Goal: Information Seeking & Learning: Find contact information

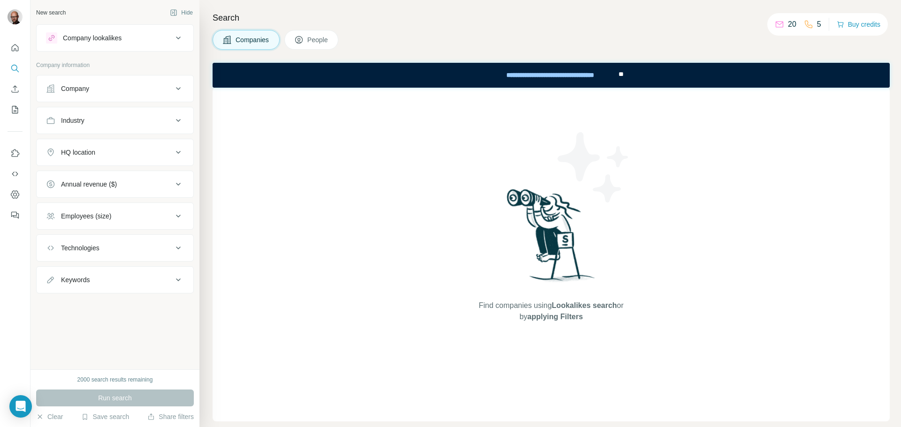
click at [175, 38] on icon at bounding box center [178, 37] width 11 height 11
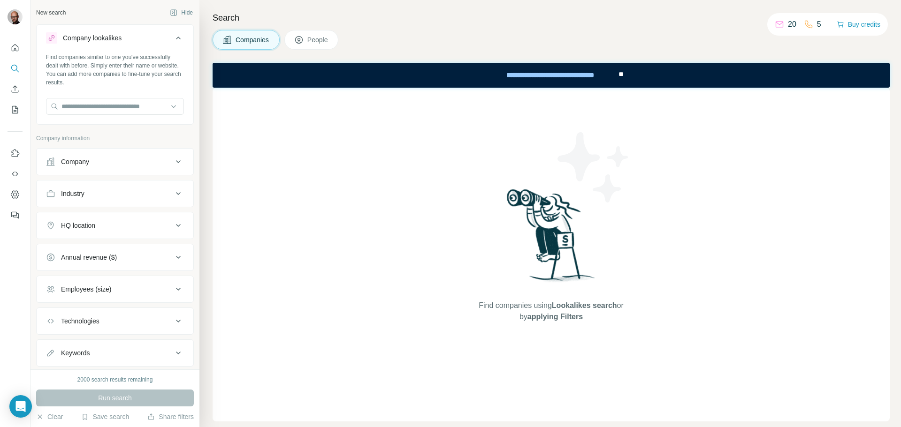
click at [173, 35] on icon at bounding box center [178, 37] width 11 height 11
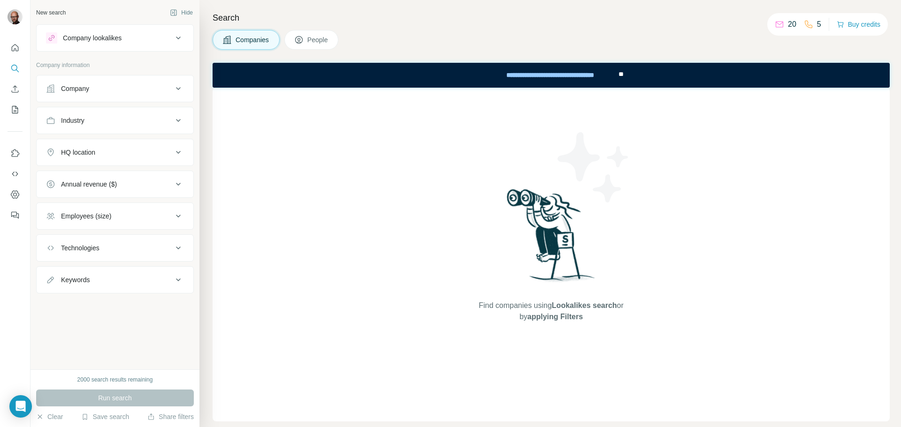
click at [310, 38] on span "People" at bounding box center [318, 39] width 22 height 9
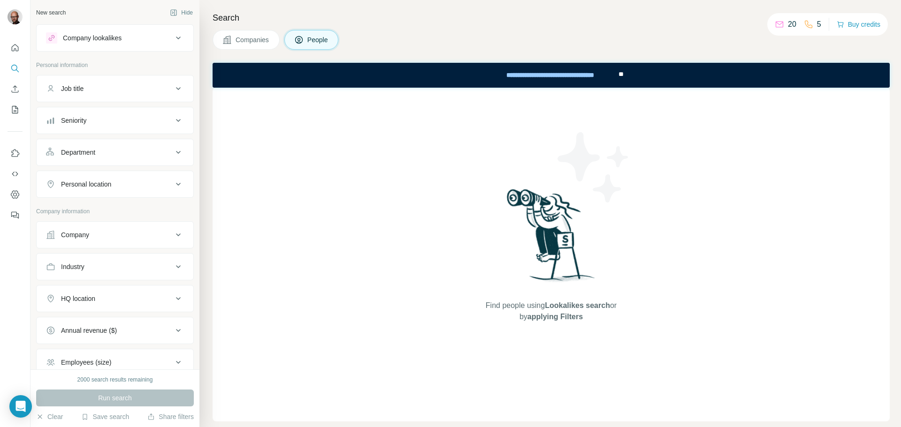
click at [256, 39] on span "Companies" at bounding box center [253, 39] width 34 height 9
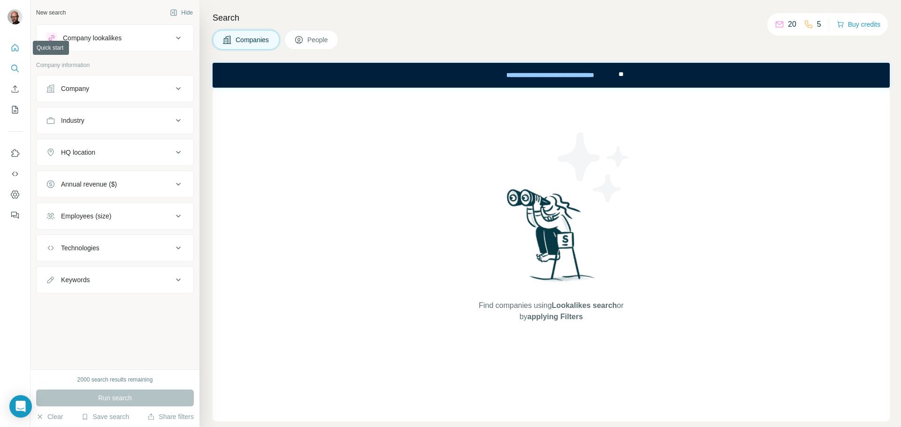
click at [16, 47] on icon "Quick start" at bounding box center [14, 47] width 9 height 9
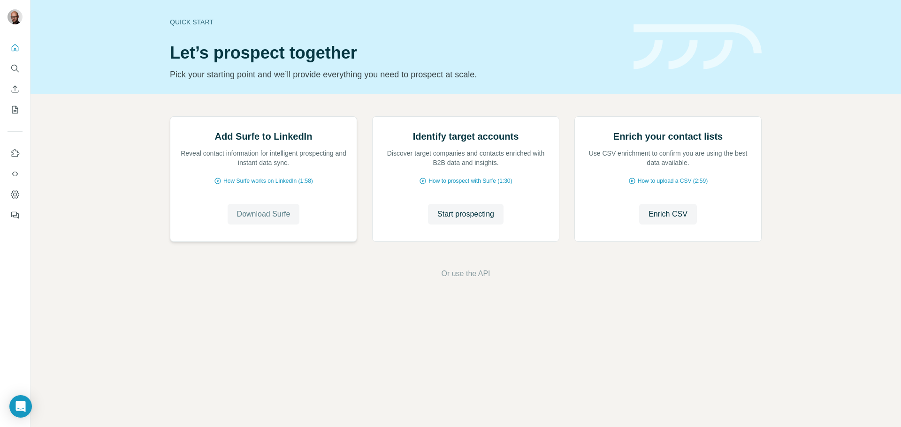
click at [244, 220] on span "Download Surfe" at bounding box center [263, 214] width 53 height 11
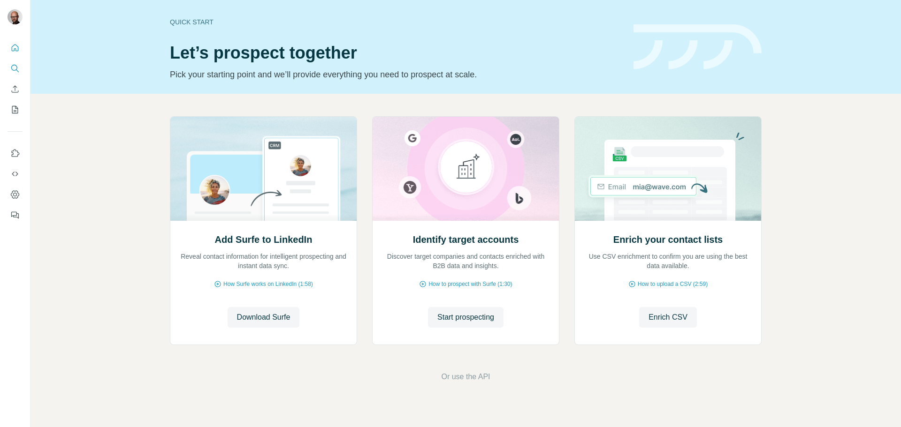
drag, startPoint x: 0, startPoint y: 0, endPoint x: 15, endPoint y: 67, distance: 68.3
click at [15, 67] on icon "Search" at bounding box center [14, 68] width 9 height 9
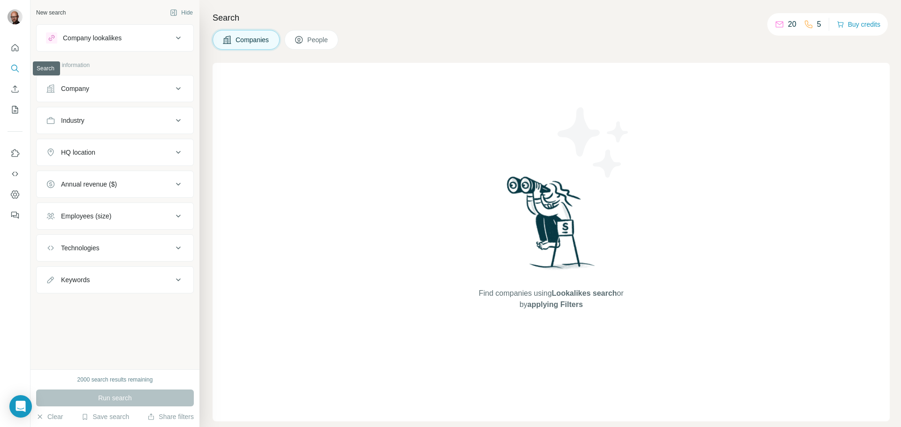
click at [14, 68] on icon "Search" at bounding box center [14, 68] width 9 height 9
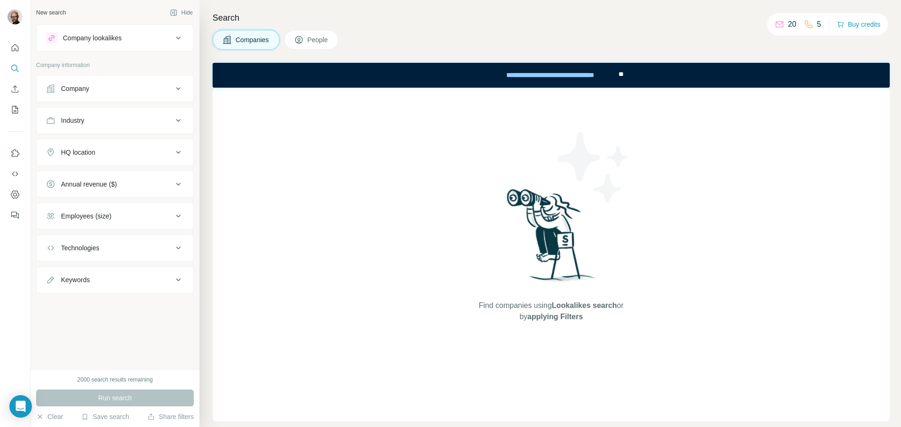
click at [317, 40] on span "People" at bounding box center [318, 39] width 22 height 9
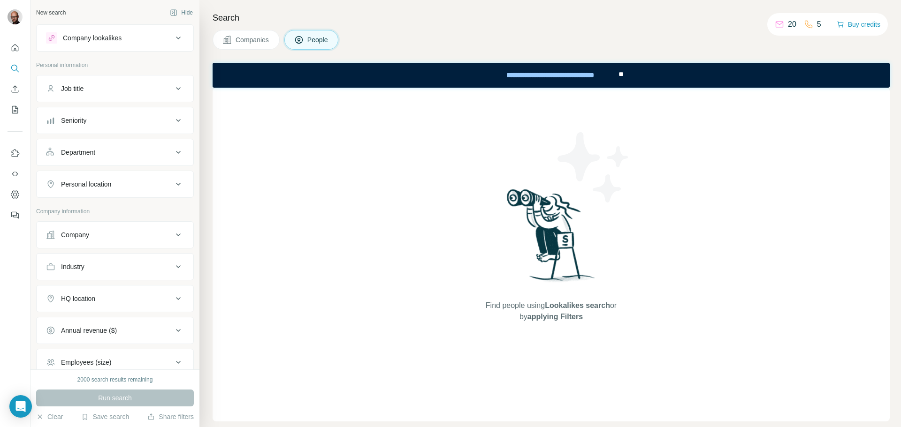
click at [173, 35] on icon at bounding box center [178, 37] width 11 height 11
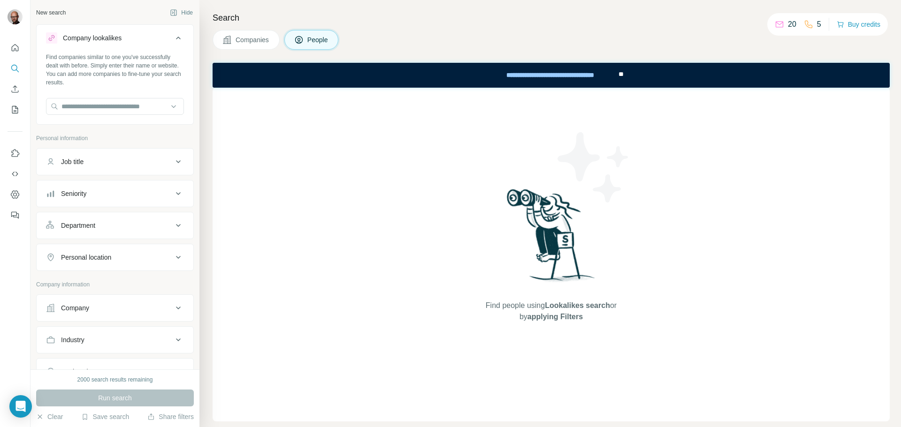
click at [264, 36] on span "Companies" at bounding box center [253, 39] width 34 height 9
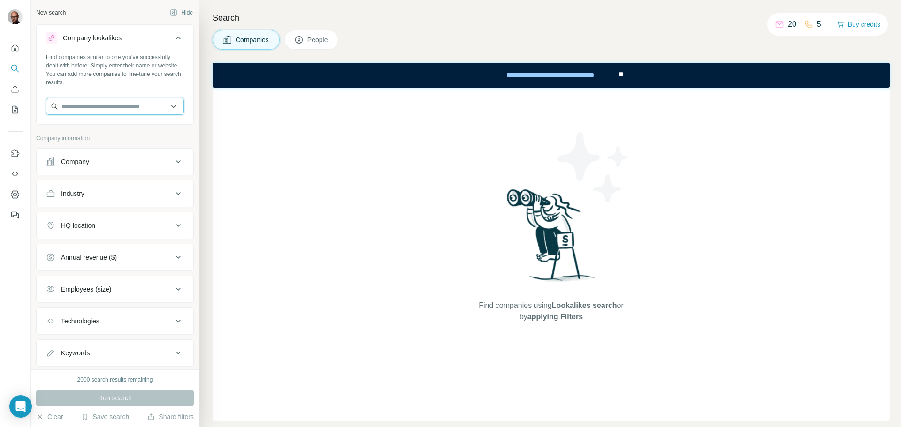
click at [85, 110] on input "text" at bounding box center [115, 106] width 138 height 17
drag, startPoint x: 258, startPoint y: 145, endPoint x: 180, endPoint y: 153, distance: 78.4
click at [249, 142] on div "Find companies using Lookalikes search or by applying Filters" at bounding box center [551, 255] width 677 height 334
click at [173, 159] on icon at bounding box center [178, 161] width 11 height 11
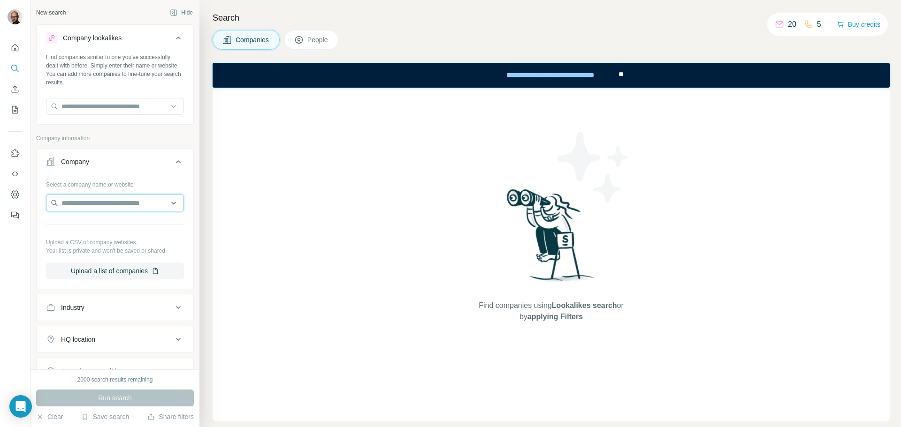
click at [103, 202] on input "text" at bounding box center [115, 203] width 138 height 17
paste input "**********"
type input "**********"
click at [224, 215] on div "Find companies using Lookalikes search or by applying Filters" at bounding box center [551, 255] width 677 height 334
click at [134, 112] on input "text" at bounding box center [115, 106] width 138 height 17
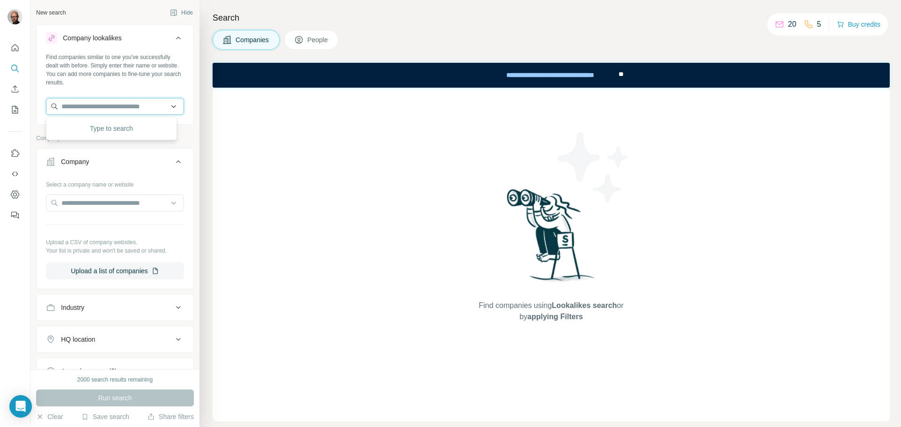
paste input "**********"
type input "**********"
click at [106, 129] on p "Automotive Parts Solutions" at bounding box center [112, 127] width 79 height 9
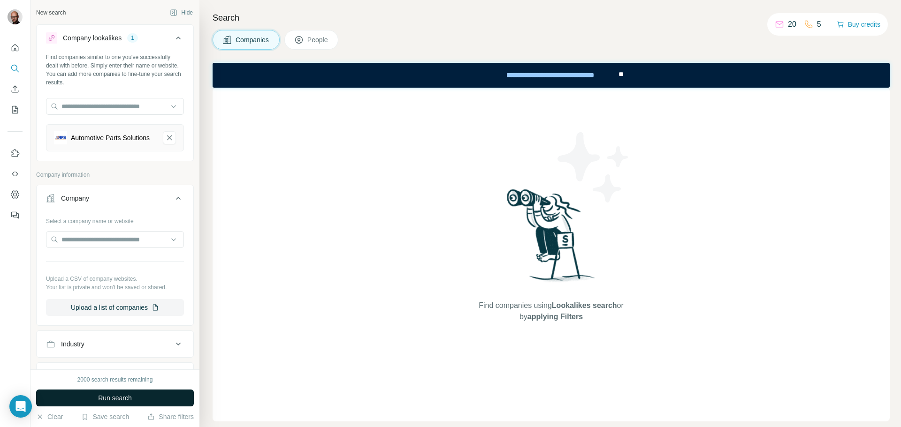
click at [104, 398] on span "Run search" at bounding box center [115, 398] width 34 height 9
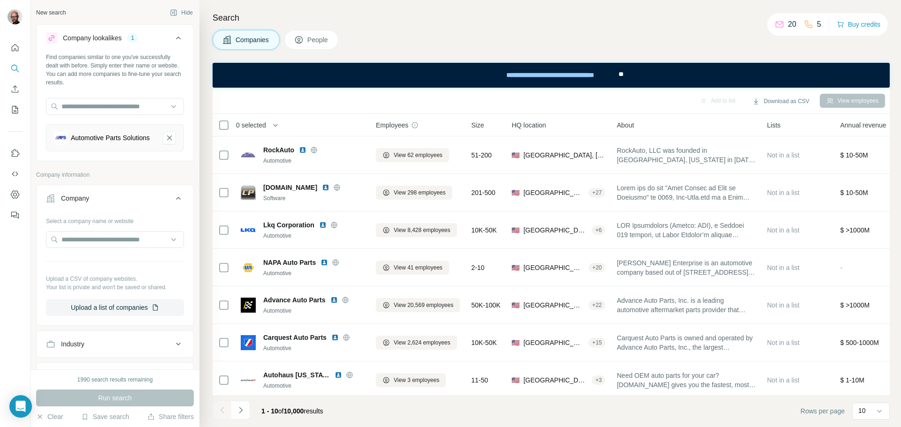
click at [99, 137] on div "Automotive Parts Solutions" at bounding box center [110, 137] width 79 height 9
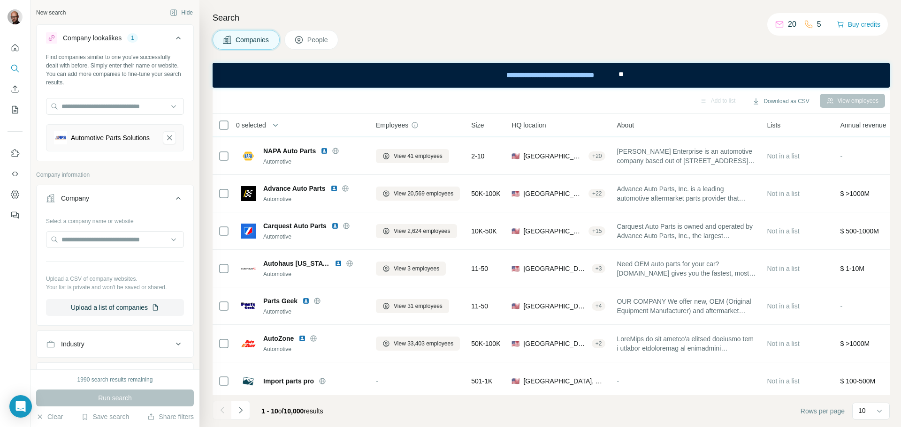
scroll to position [121, 0]
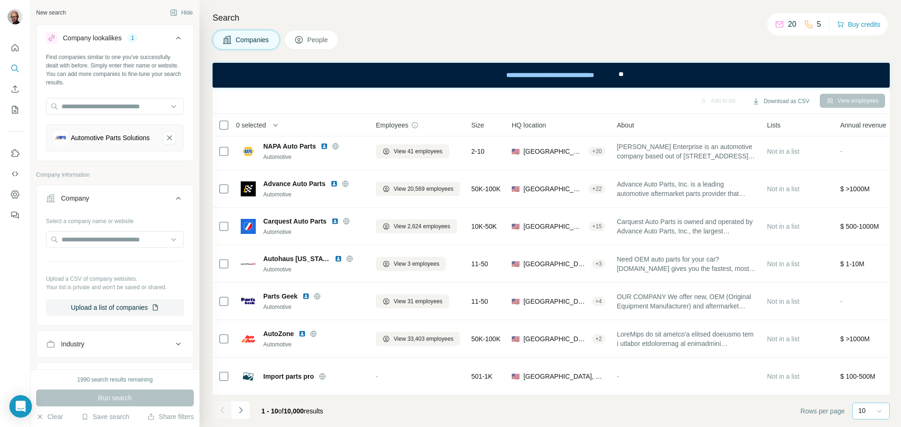
click at [877, 414] on icon at bounding box center [879, 411] width 9 height 9
click at [868, 338] on div "60" at bounding box center [871, 339] width 22 height 9
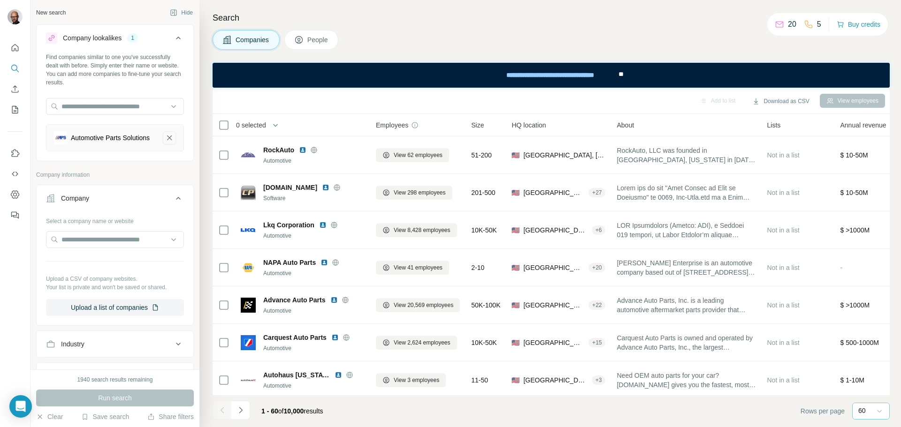
click at [165, 142] on icon "Automotive Parts Solutions-remove-button" at bounding box center [169, 137] width 8 height 9
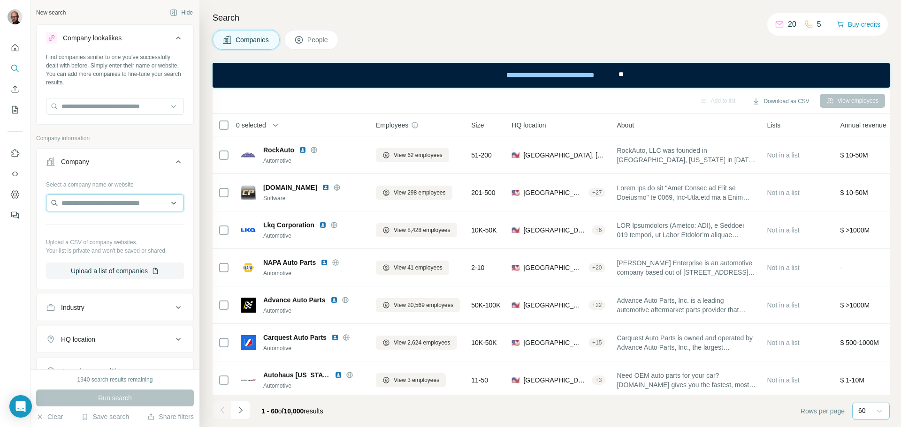
click at [90, 201] on input "text" at bounding box center [115, 203] width 138 height 17
paste input "**********"
type input "**********"
click at [95, 221] on p "Automotive Parts Solutions" at bounding box center [112, 224] width 79 height 9
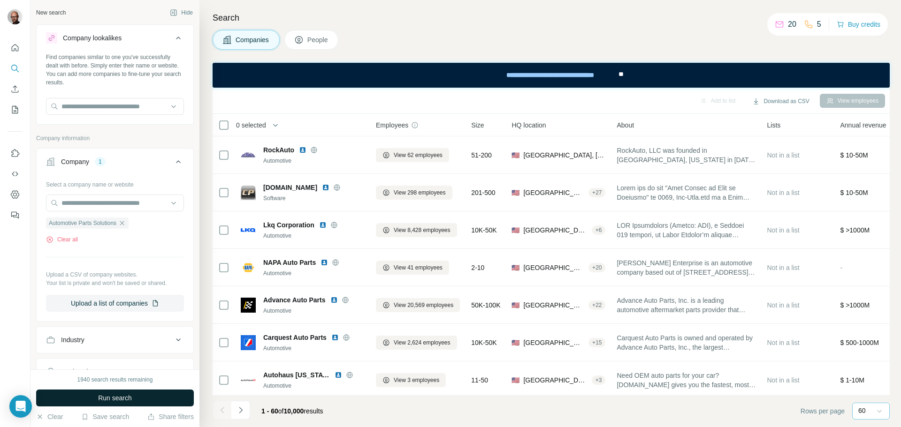
click at [109, 399] on span "Run search" at bounding box center [115, 398] width 34 height 9
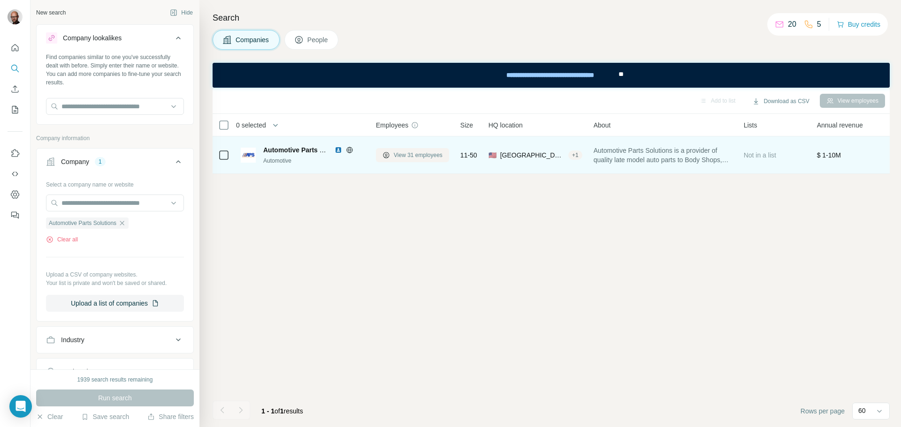
click at [419, 160] on button "View 31 employees" at bounding box center [412, 155] width 73 height 14
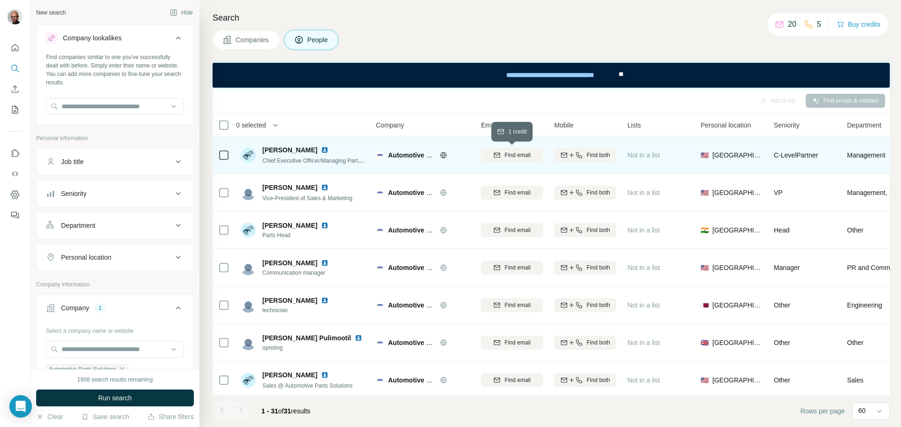
click at [523, 155] on span "Find email" at bounding box center [517, 155] width 26 height 8
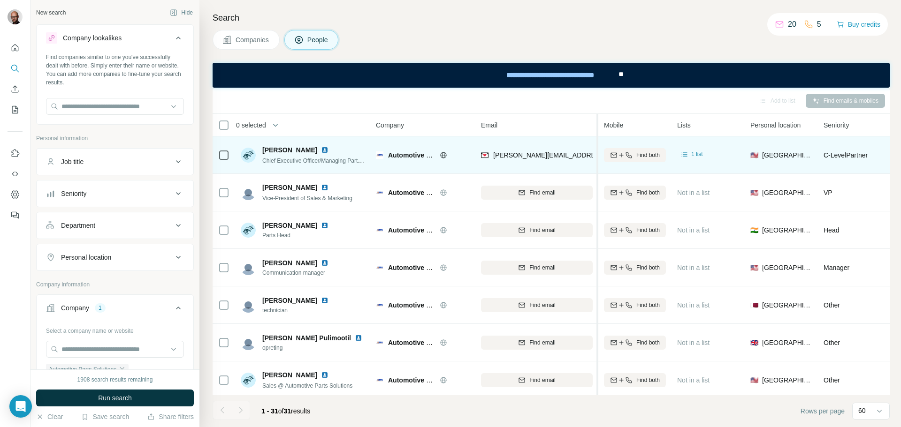
drag, startPoint x: 547, startPoint y: 122, endPoint x: 598, endPoint y: 126, distance: 51.2
click at [0, 0] on tr "0 selected People Company Email Mobile Lists Personal location Seniority Depart…" at bounding box center [0, 0] width 0 height 0
click at [287, 150] on span "[PERSON_NAME]" at bounding box center [289, 149] width 55 height 9
click at [692, 153] on span "1 list" at bounding box center [697, 154] width 12 height 8
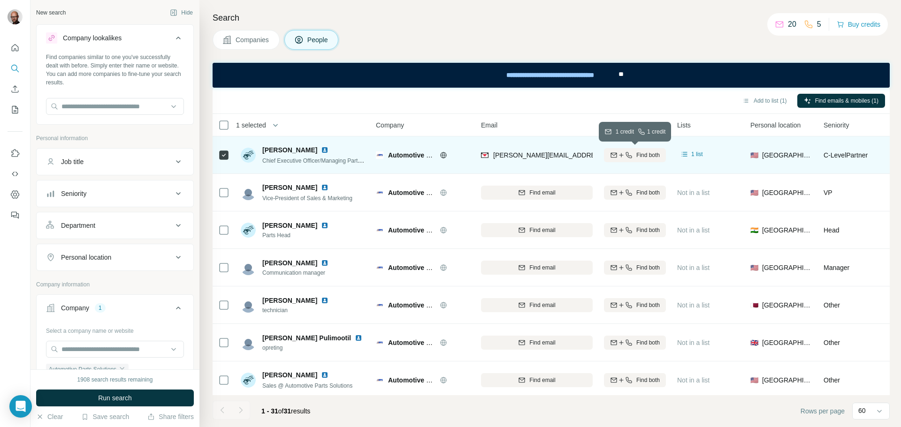
click at [644, 156] on span "Find both" at bounding box center [647, 155] width 23 height 8
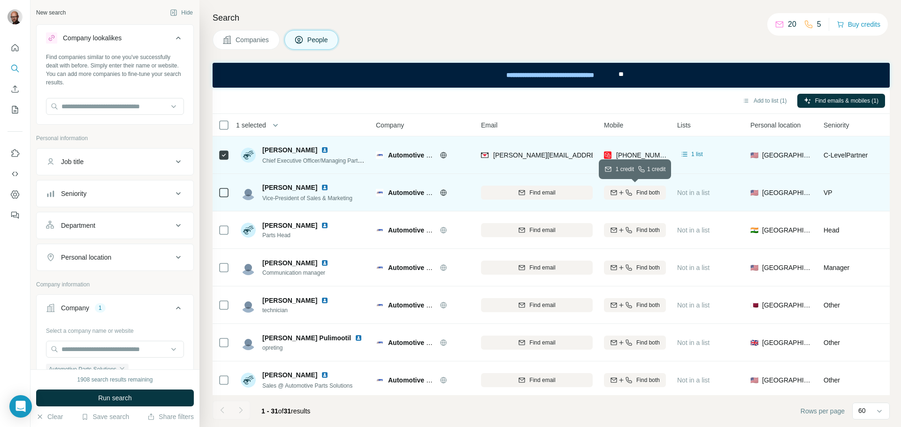
click at [631, 193] on icon "button" at bounding box center [628, 193] width 6 height 6
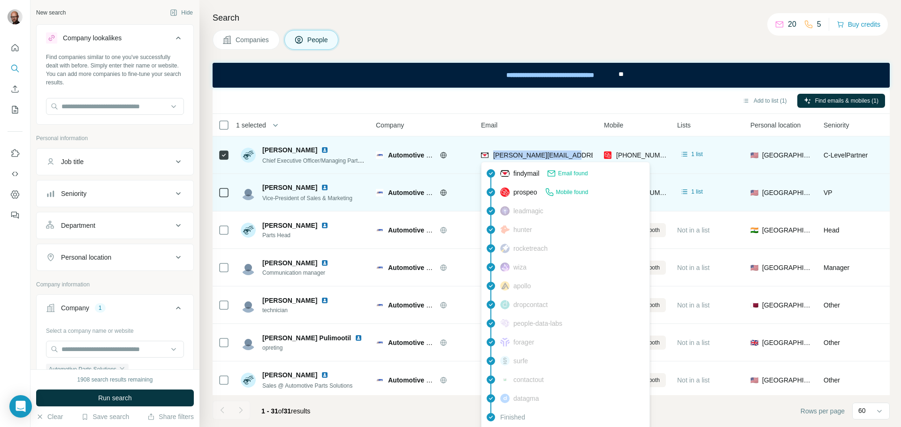
drag, startPoint x: 573, startPoint y: 153, endPoint x: 495, endPoint y: 159, distance: 78.6
click at [495, 159] on div "[PERSON_NAME][EMAIL_ADDRESS][DOMAIN_NAME]" at bounding box center [537, 155] width 112 height 26
copy span "[PERSON_NAME][EMAIL_ADDRESS][DOMAIN_NAME]"
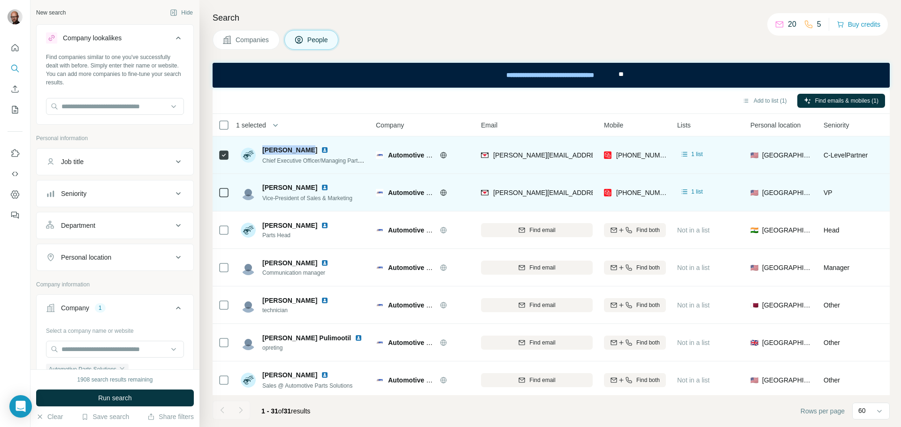
drag, startPoint x: 262, startPoint y: 152, endPoint x: 301, endPoint y: 151, distance: 38.5
click at [301, 151] on div "[PERSON_NAME]" at bounding box center [313, 149] width 103 height 9
copy span "[PERSON_NAME]"
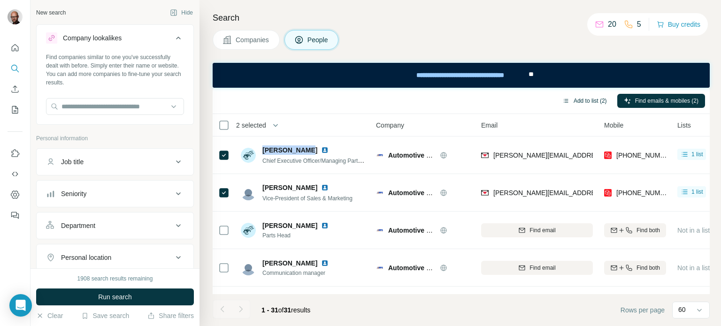
click at [589, 98] on button "Add to list (2)" at bounding box center [585, 101] width 58 height 14
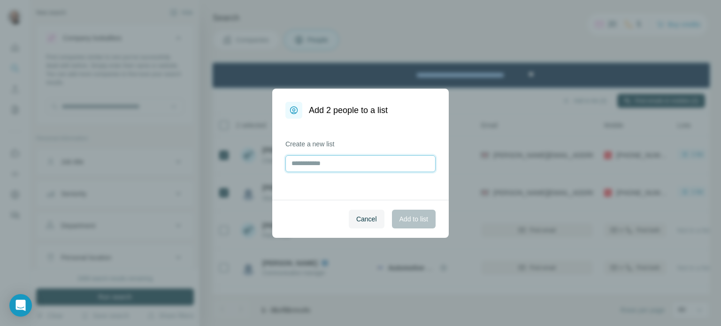
click at [307, 163] on input "text" at bounding box center [360, 163] width 150 height 17
type input "**********"
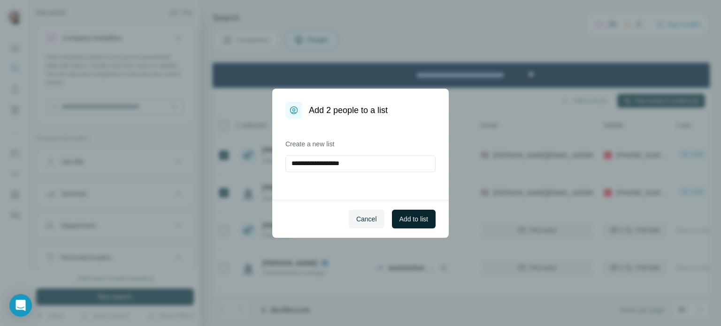
click at [409, 218] on span "Add to list" at bounding box center [413, 218] width 29 height 9
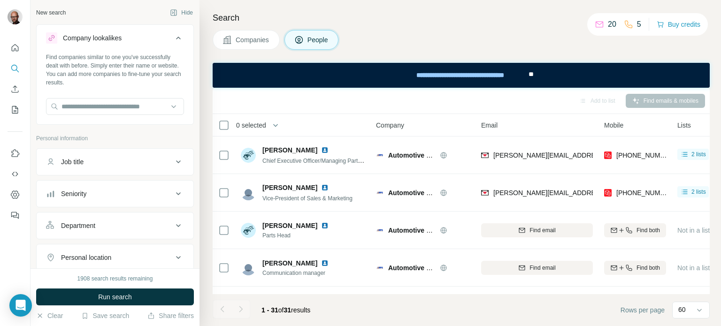
click at [173, 36] on icon at bounding box center [178, 37] width 11 height 11
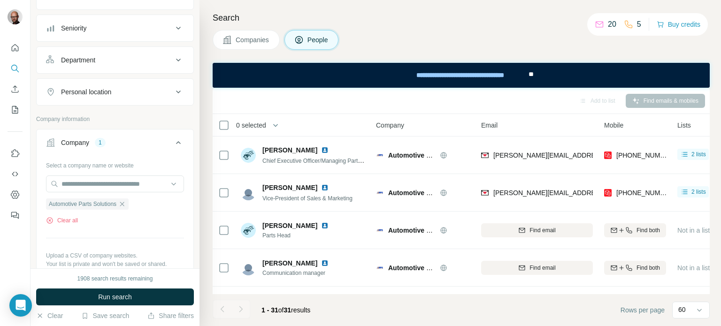
scroll to position [94, 0]
click at [120, 201] on icon "button" at bounding box center [122, 203] width 8 height 8
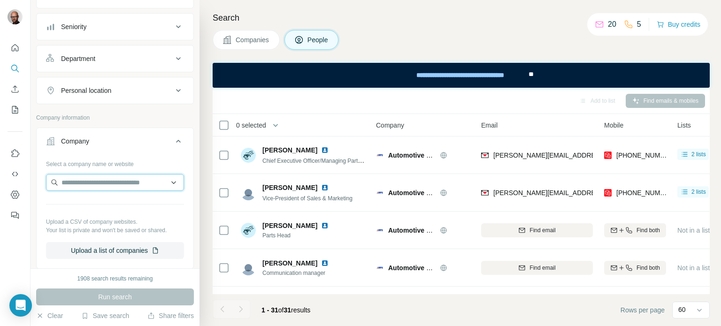
click at [84, 178] on input "text" at bounding box center [115, 182] width 138 height 17
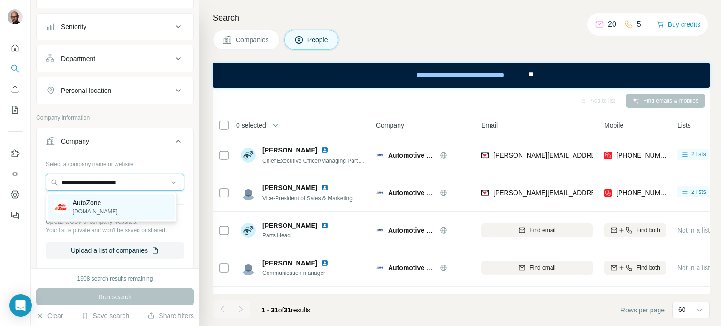
type input "**********"
click at [77, 210] on p "[DOMAIN_NAME]" at bounding box center [95, 211] width 45 height 8
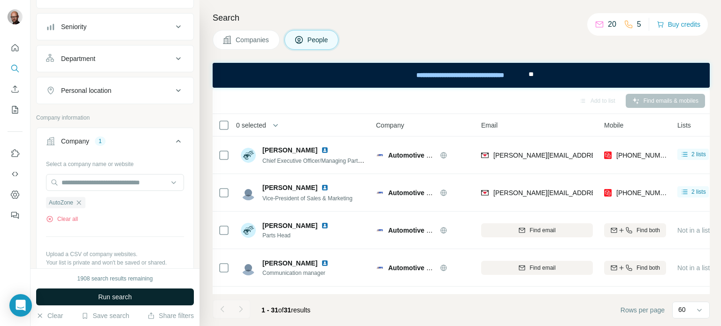
click at [121, 300] on span "Run search" at bounding box center [115, 296] width 34 height 9
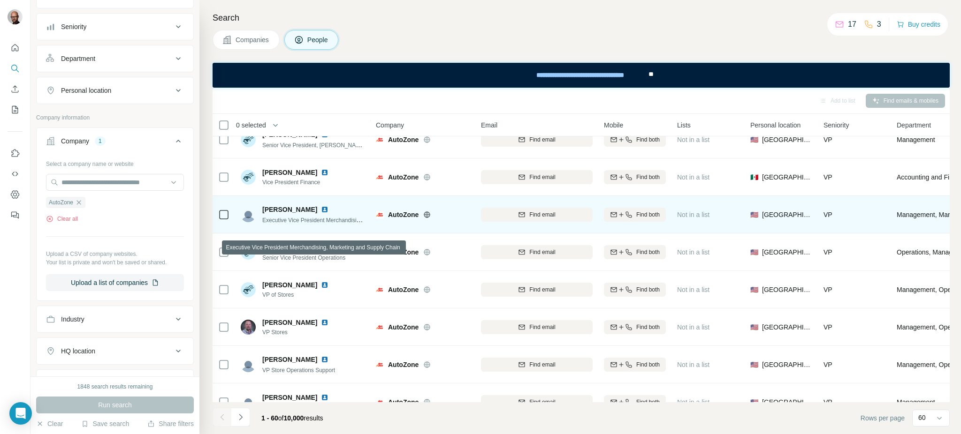
scroll to position [1048, 0]
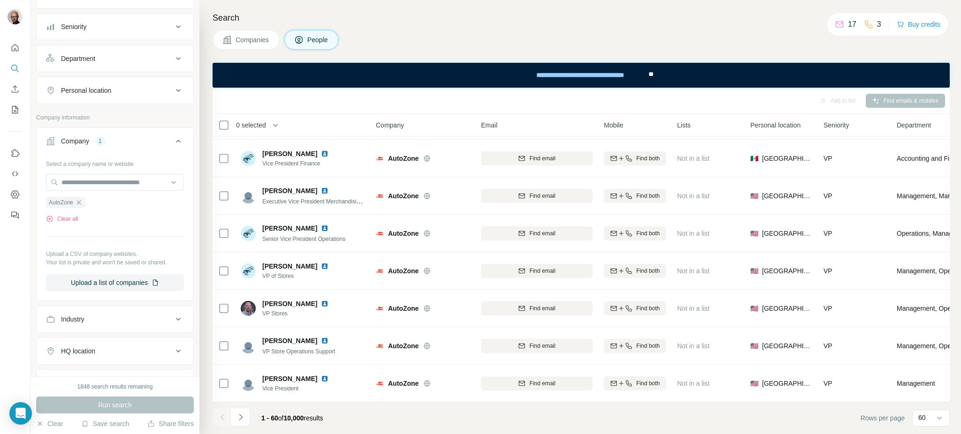
click at [178, 90] on button "Personal location" at bounding box center [115, 90] width 157 height 23
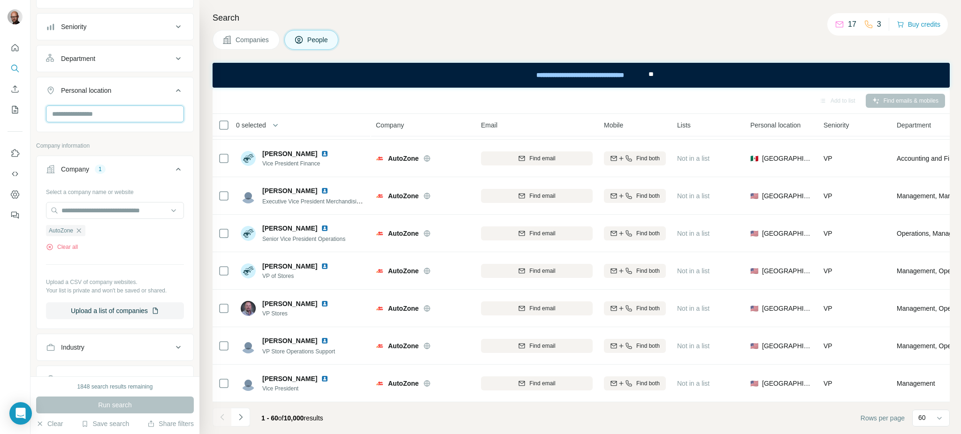
click at [124, 119] on input "text" at bounding box center [115, 114] width 138 height 17
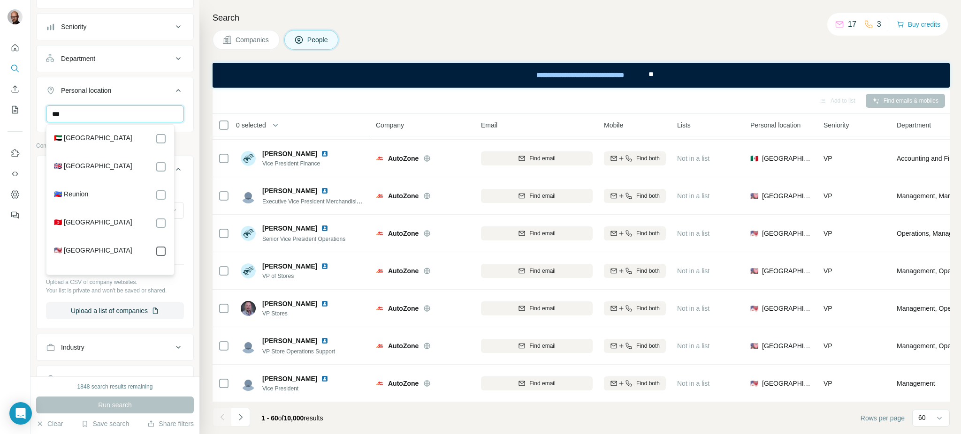
type input "***"
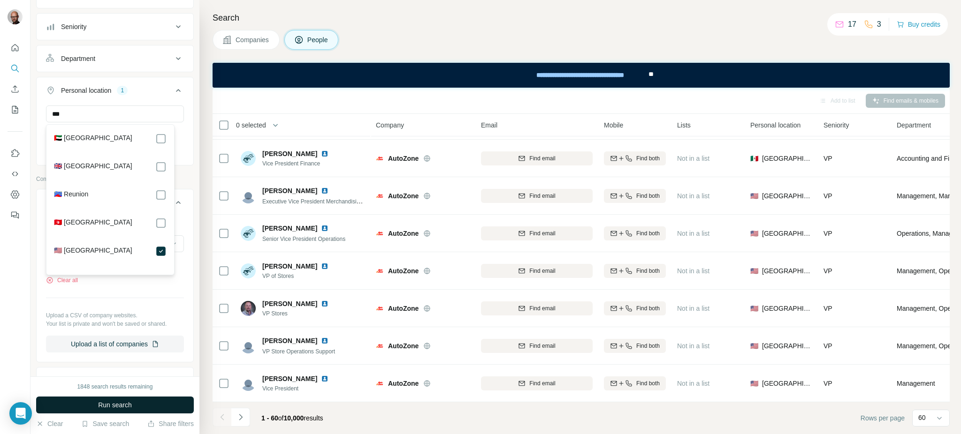
click at [124, 405] on span "Run search" at bounding box center [115, 405] width 34 height 9
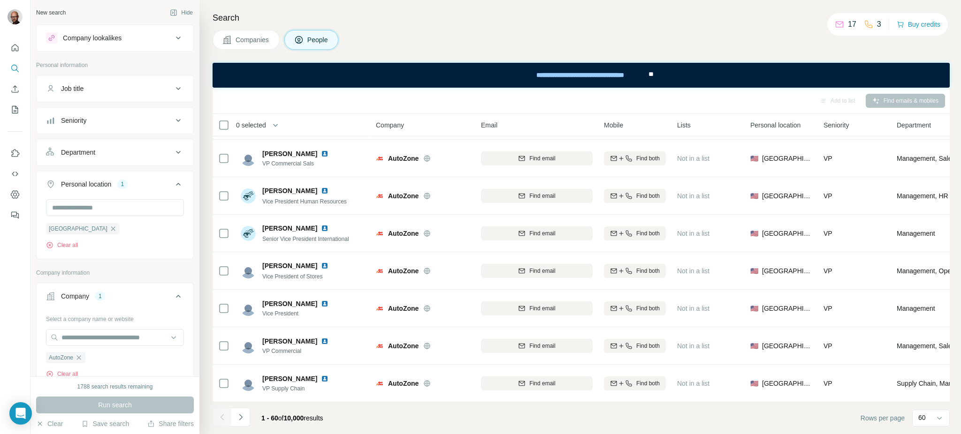
click at [173, 85] on icon at bounding box center [178, 88] width 11 height 11
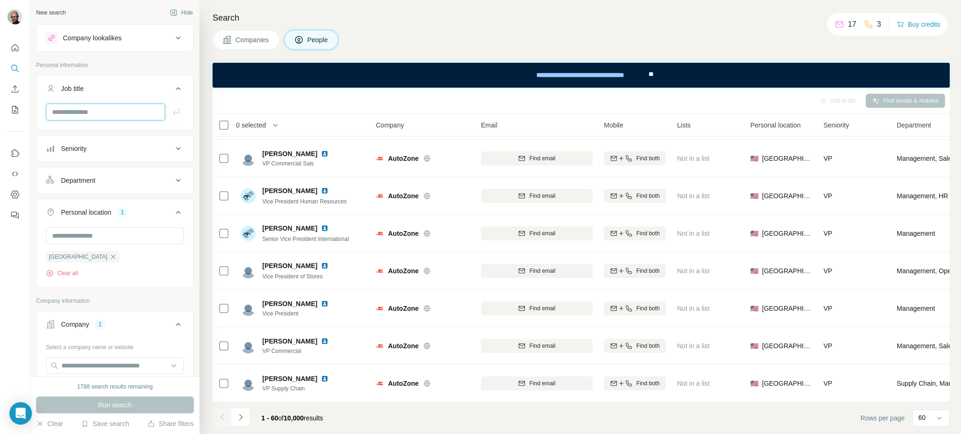
click at [129, 113] on input "text" at bounding box center [105, 112] width 119 height 17
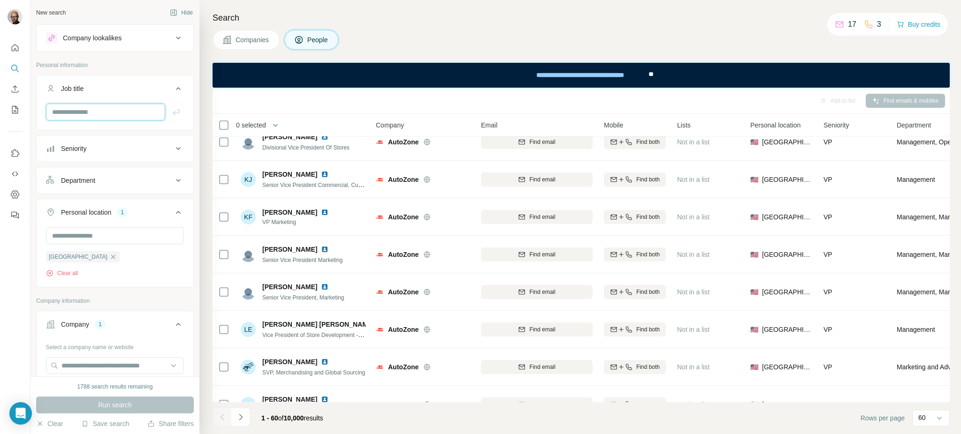
scroll to position [1861, 0]
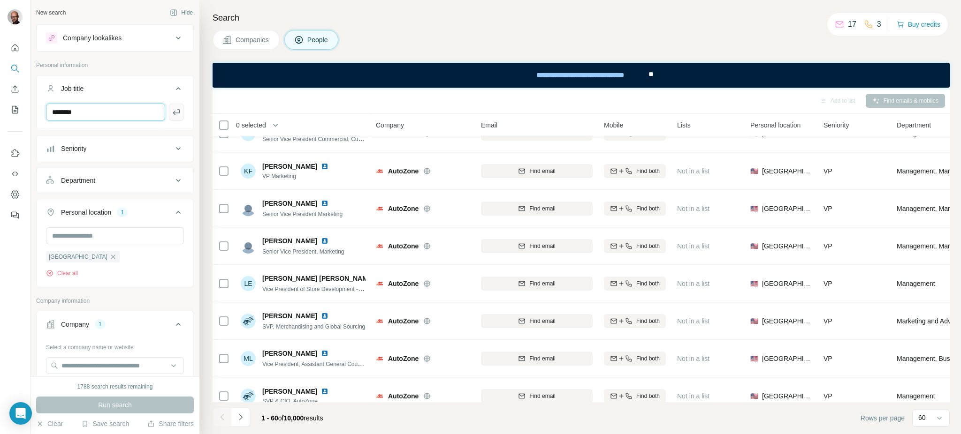
type input "********"
click at [173, 113] on icon "button" at bounding box center [176, 112] width 7 height 6
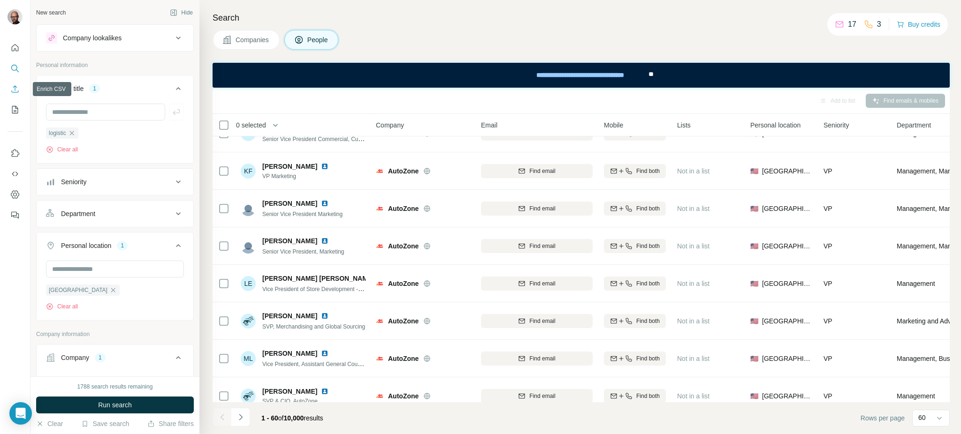
click at [13, 87] on icon "Enrich CSV" at bounding box center [15, 88] width 7 height 7
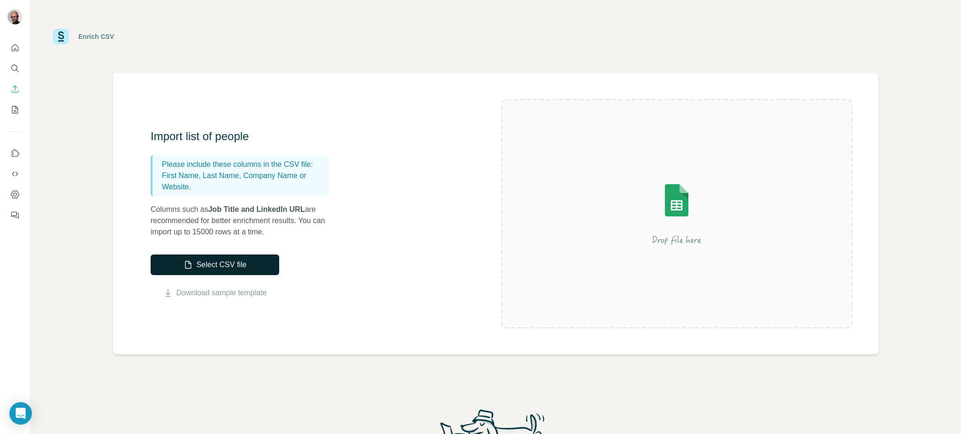
click at [216, 263] on button "Select CSV file" at bounding box center [215, 265] width 129 height 21
click at [229, 295] on link "Download sample template" at bounding box center [221, 293] width 91 height 11
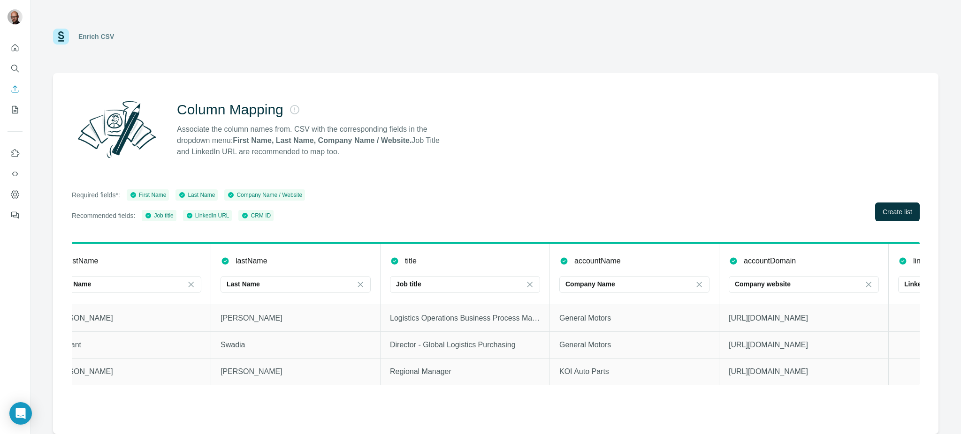
scroll to position [0, 338]
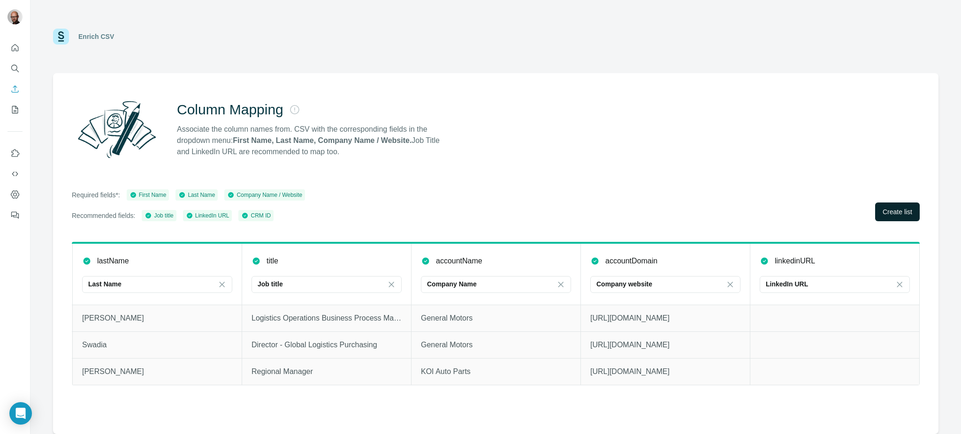
click at [892, 216] on span "Create list" at bounding box center [898, 211] width 30 height 9
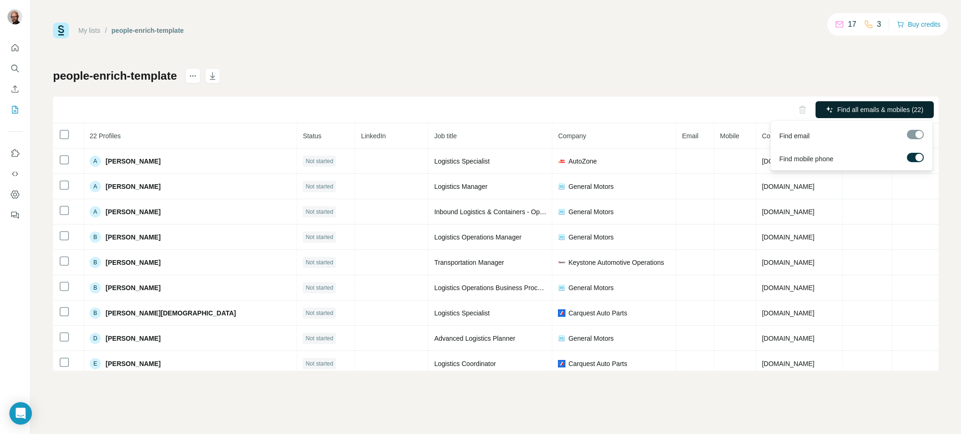
click at [861, 104] on button "Find all emails & mobiles (22)" at bounding box center [874, 109] width 118 height 17
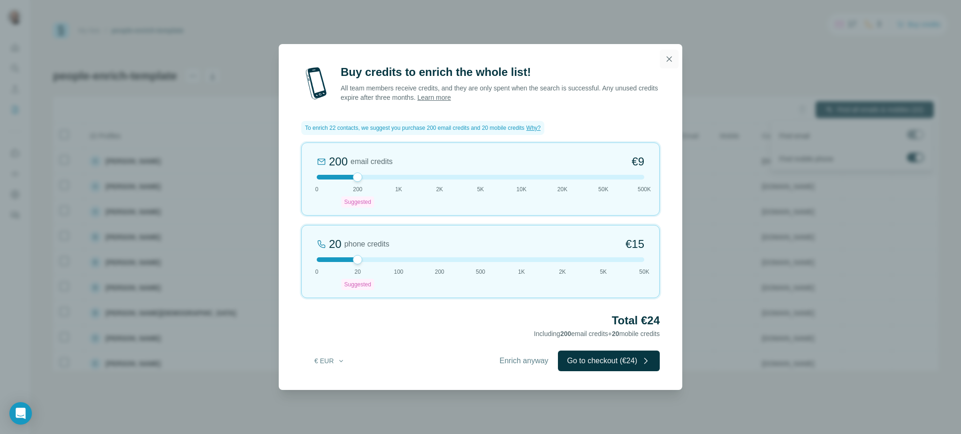
click at [671, 58] on icon "button" at bounding box center [668, 58] width 9 height 9
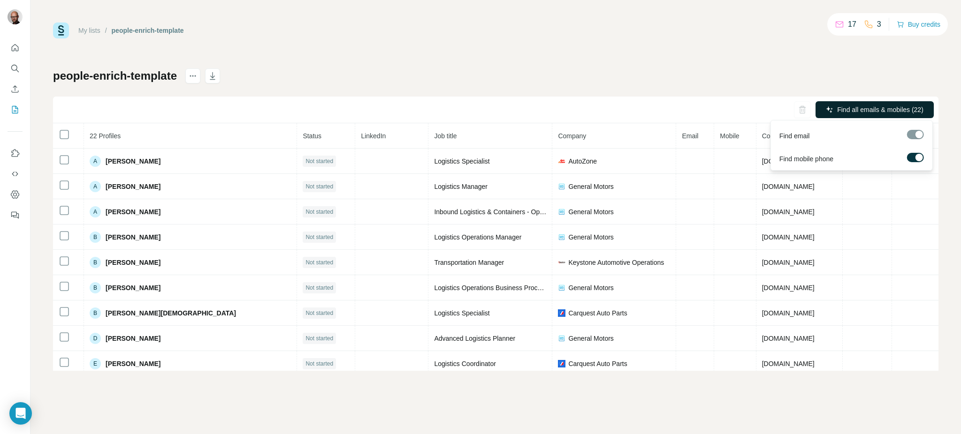
click at [889, 110] on span "Find all emails & mobiles (22)" at bounding box center [880, 109] width 86 height 9
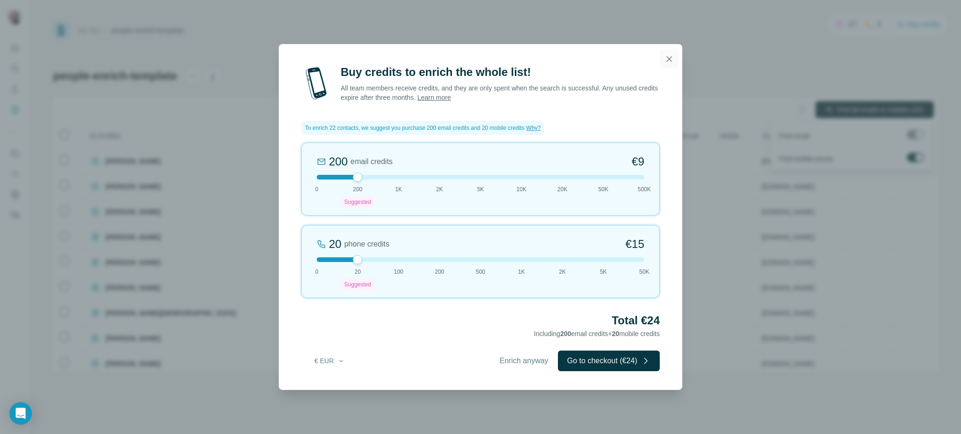
click at [669, 57] on icon "button" at bounding box center [668, 58] width 9 height 9
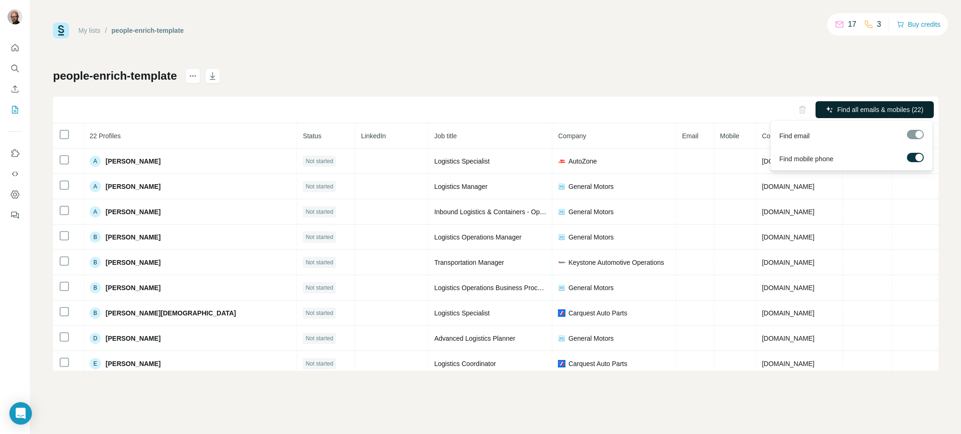
click at [884, 106] on span "Find all emails & mobiles (22)" at bounding box center [880, 109] width 86 height 9
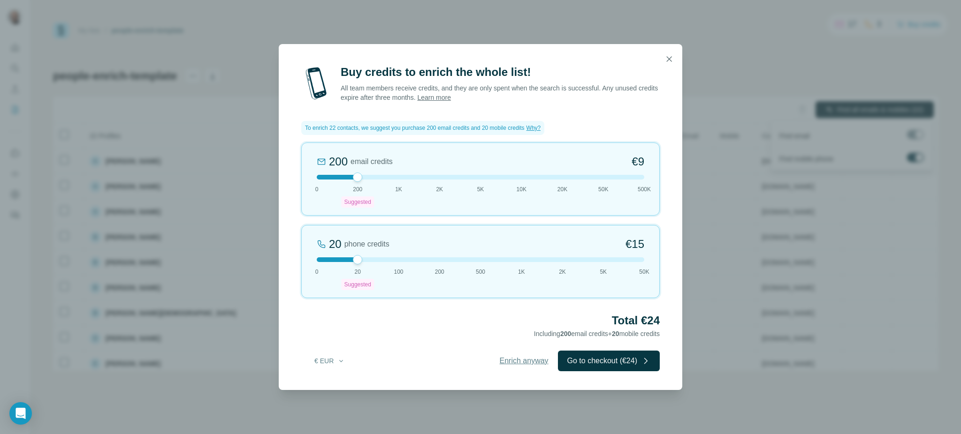
click at [516, 362] on span "Enrich anyway" at bounding box center [524, 361] width 49 height 11
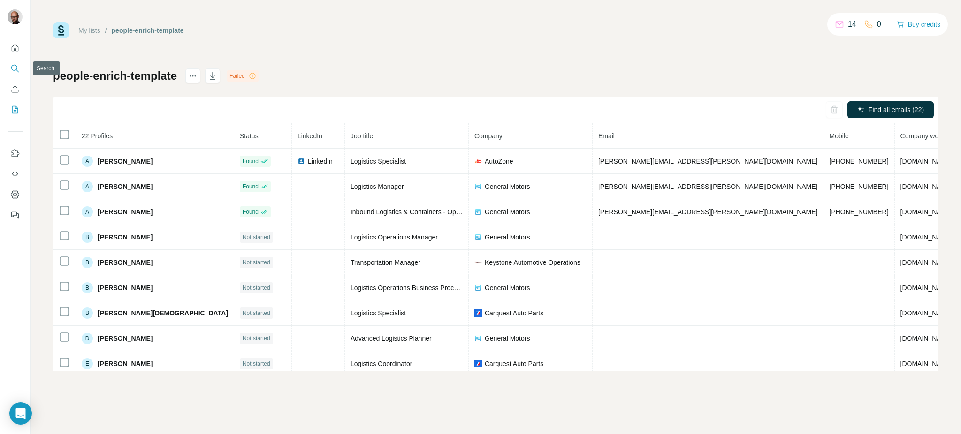
click at [10, 67] on icon "Search" at bounding box center [14, 68] width 9 height 9
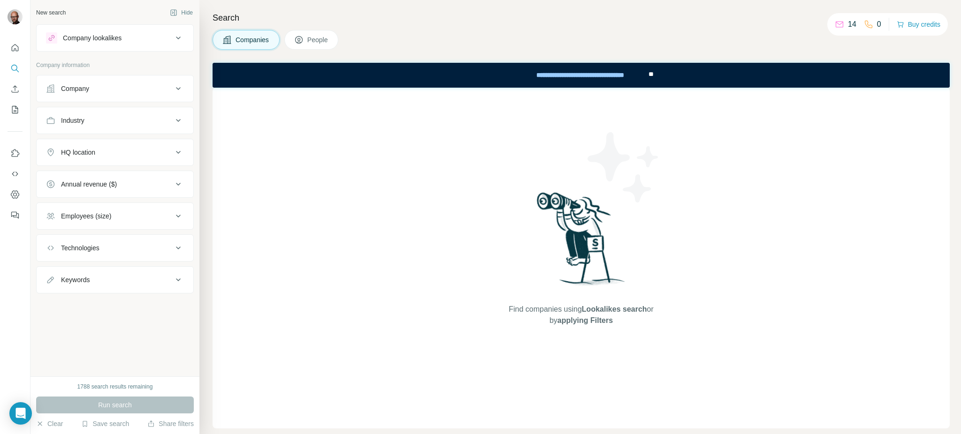
click at [131, 87] on div "Company" at bounding box center [109, 88] width 127 height 9
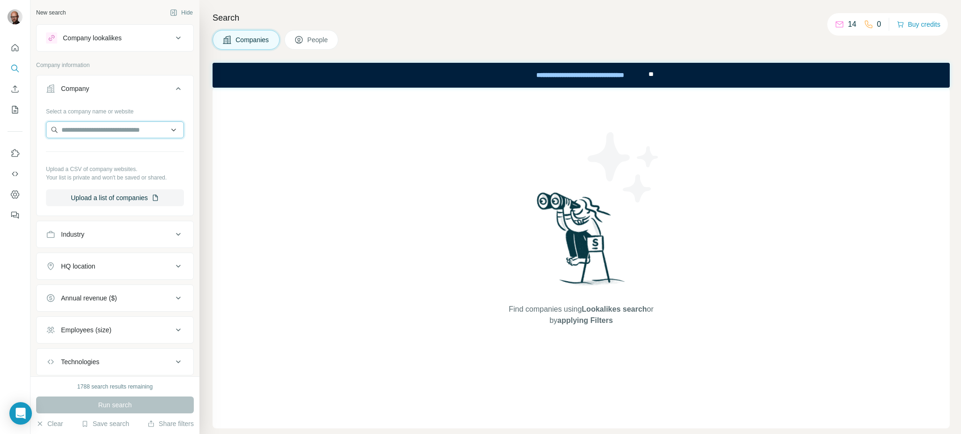
click at [98, 132] on input "text" at bounding box center [115, 130] width 138 height 17
paste input "**********"
type input "**********"
click at [178, 163] on div "Select a company name or website Upload a CSV of company websites. Your list is…" at bounding box center [115, 159] width 157 height 110
click at [11, 68] on icon "Search" at bounding box center [14, 68] width 9 height 9
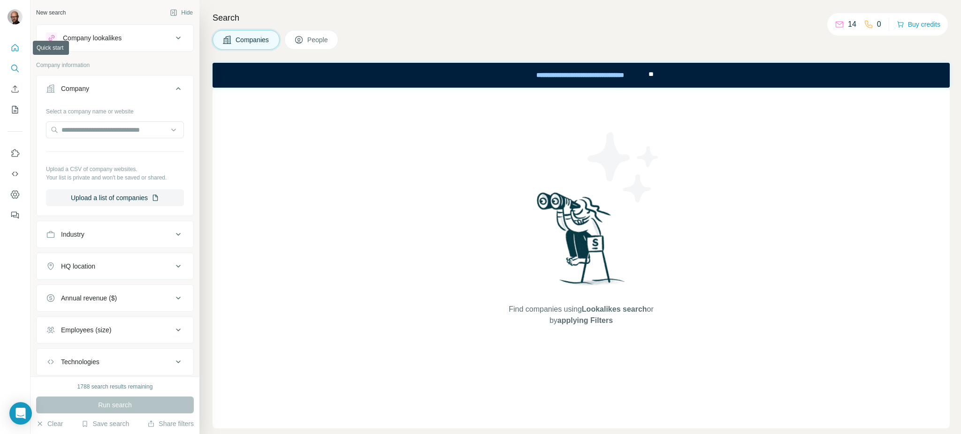
click at [10, 44] on icon "Quick start" at bounding box center [14, 47] width 9 height 9
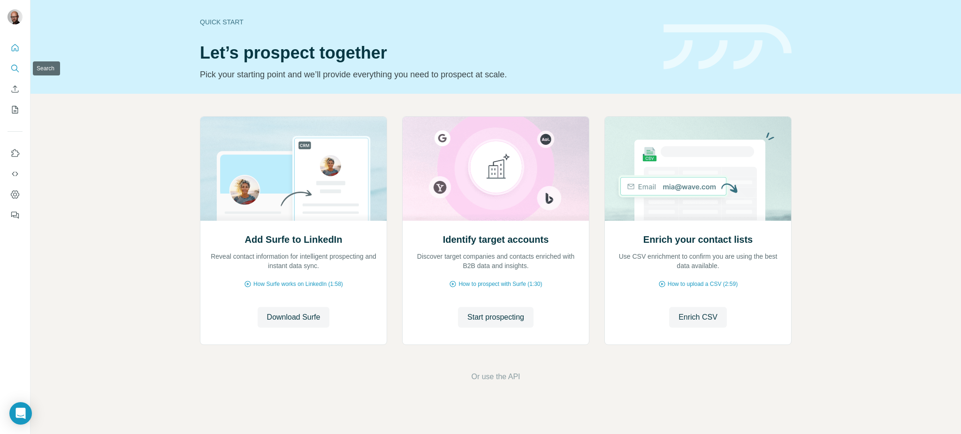
click at [13, 65] on icon "Search" at bounding box center [14, 68] width 6 height 6
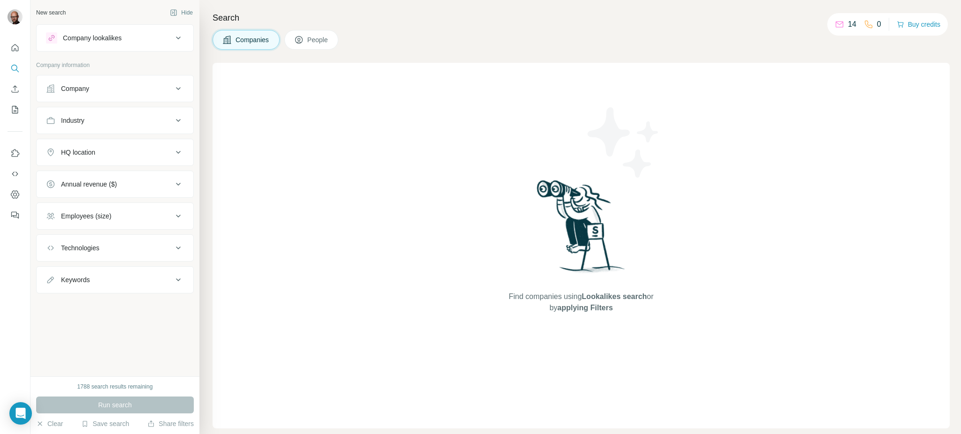
click at [318, 34] on button "People" at bounding box center [311, 40] width 54 height 20
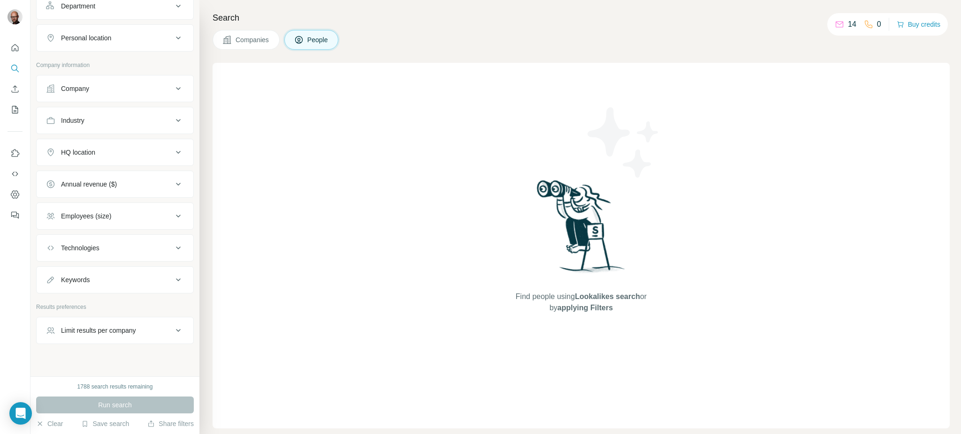
scroll to position [158, 0]
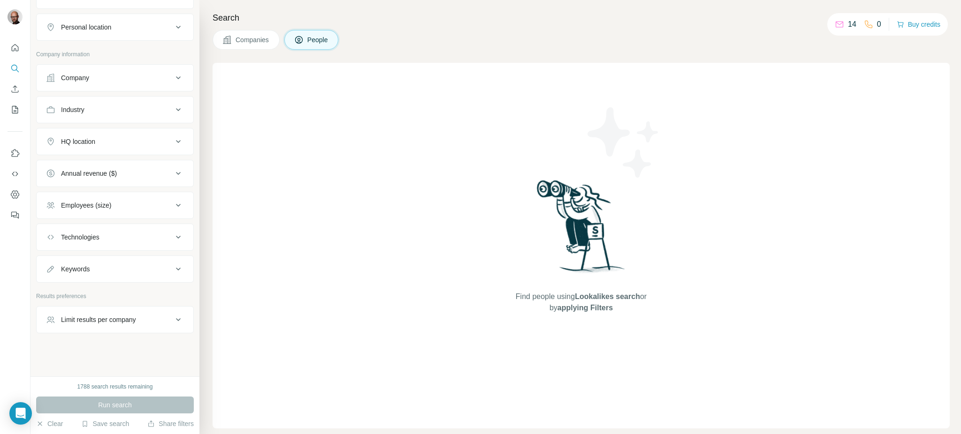
click at [122, 279] on button "Keywords" at bounding box center [115, 269] width 157 height 23
click at [103, 298] on input "text" at bounding box center [105, 292] width 119 height 17
paste input "**********"
type input "**********"
click at [172, 295] on icon "button" at bounding box center [176, 292] width 9 height 9
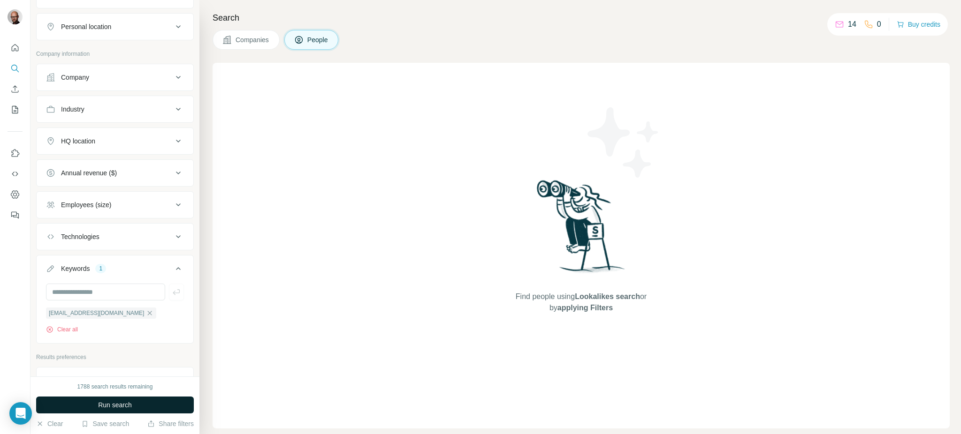
click at [108, 406] on span "Run search" at bounding box center [115, 405] width 34 height 9
click at [100, 404] on span "Run search" at bounding box center [115, 405] width 34 height 9
click at [47, 331] on icon "button" at bounding box center [50, 330] width 8 height 8
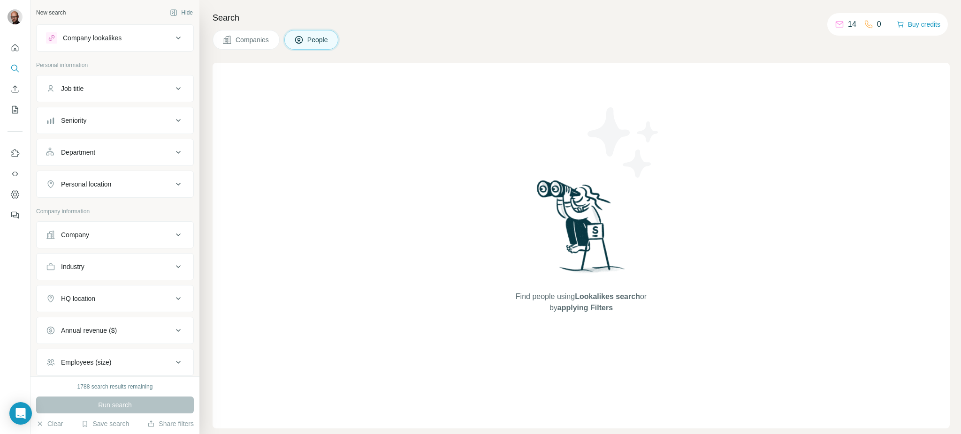
click at [103, 237] on div "Company" at bounding box center [109, 234] width 127 height 9
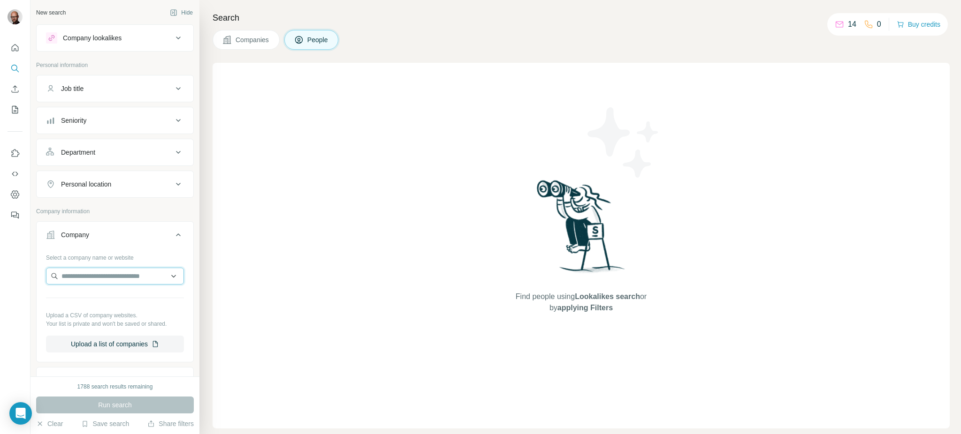
click at [93, 274] on input "text" at bounding box center [115, 276] width 138 height 17
paste input "**********"
type input "*"
click at [91, 275] on input "text" at bounding box center [110, 276] width 129 height 17
paste input "**********"
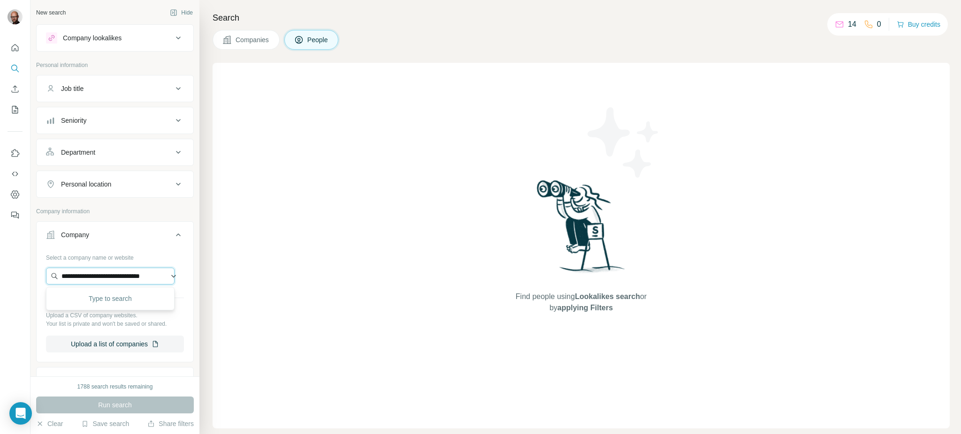
scroll to position [0, 11]
type input "**********"
click at [92, 296] on p "Keystone Automotive Operations" at bounding box center [120, 302] width 94 height 19
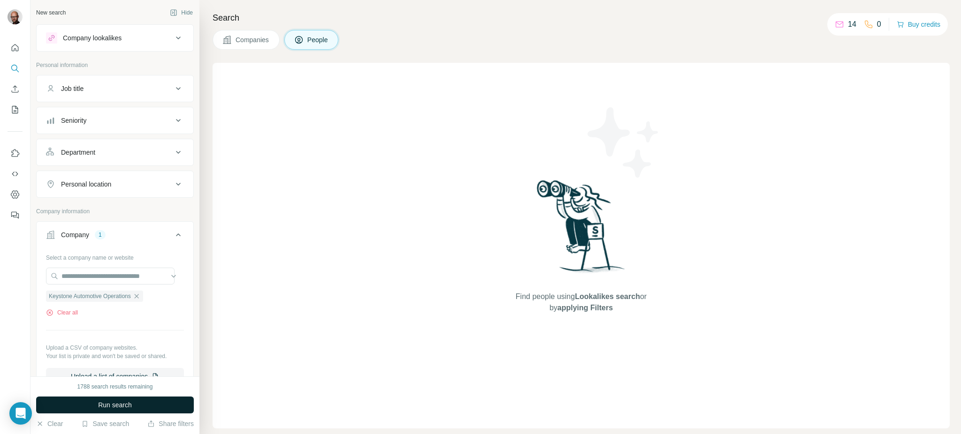
click at [98, 403] on span "Run search" at bounding box center [115, 405] width 34 height 9
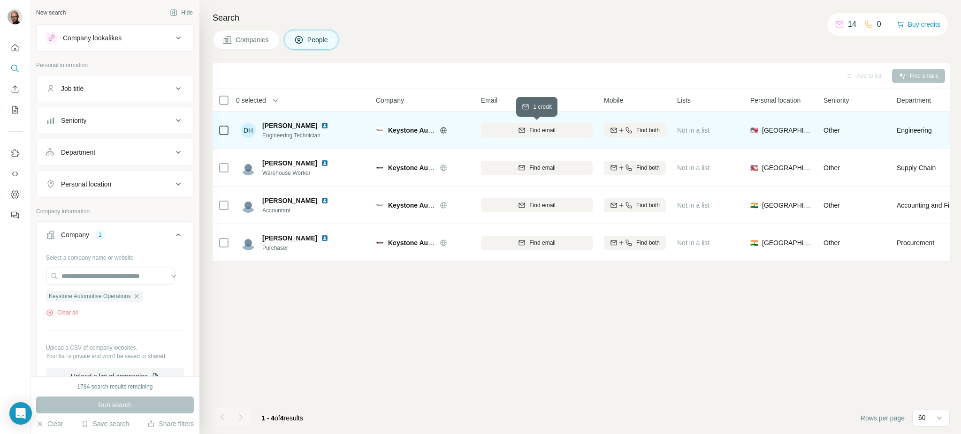
click at [539, 127] on span "Find email" at bounding box center [542, 130] width 26 height 8
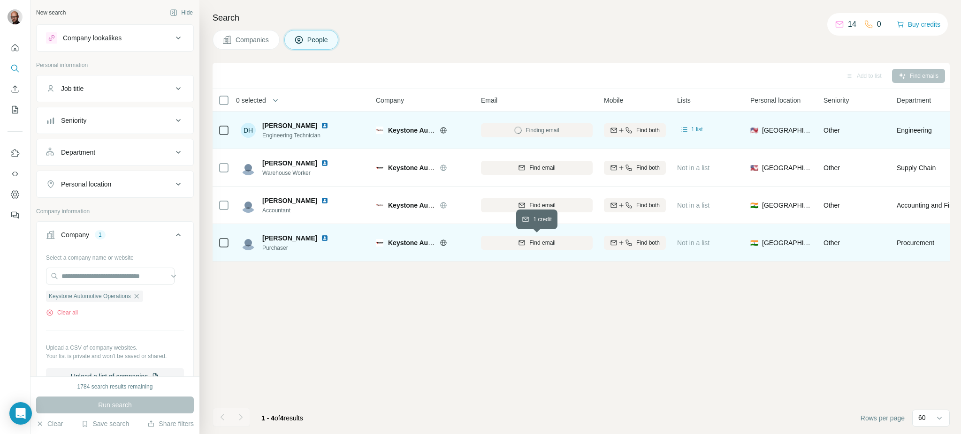
click at [534, 240] on span "Find email" at bounding box center [542, 243] width 26 height 8
